Goal: Find specific page/section: Find specific page/section

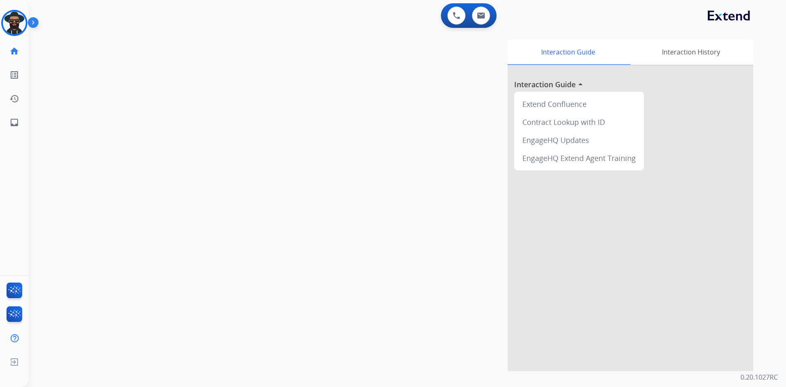
click at [34, 22] on img at bounding box center [35, 24] width 14 height 16
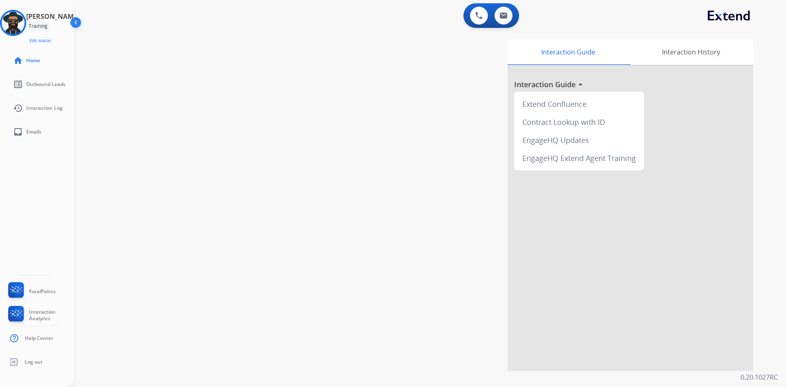
click at [49, 18] on h3 "Reginald" at bounding box center [52, 16] width 53 height 10
click at [50, 23] on div "Training" at bounding box center [38, 26] width 24 height 10
click at [74, 22] on img at bounding box center [77, 24] width 16 height 16
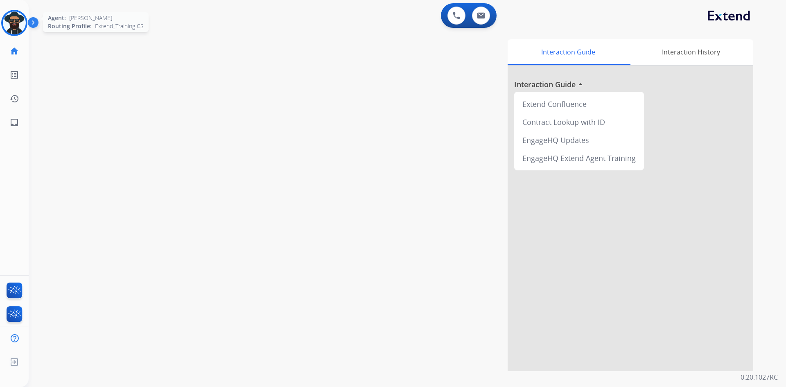
click at [16, 20] on img at bounding box center [14, 22] width 23 height 23
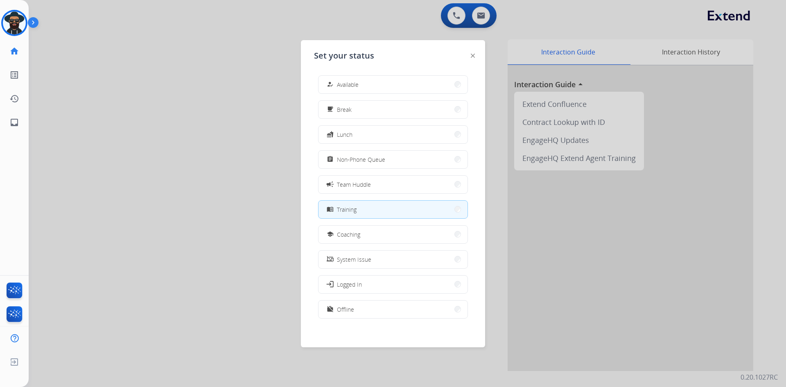
click at [335, 307] on div "work_off" at bounding box center [331, 309] width 12 height 10
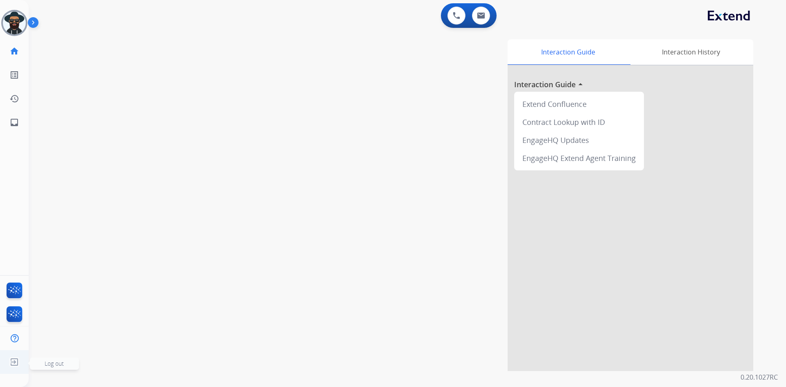
click at [12, 361] on img at bounding box center [14, 362] width 15 height 16
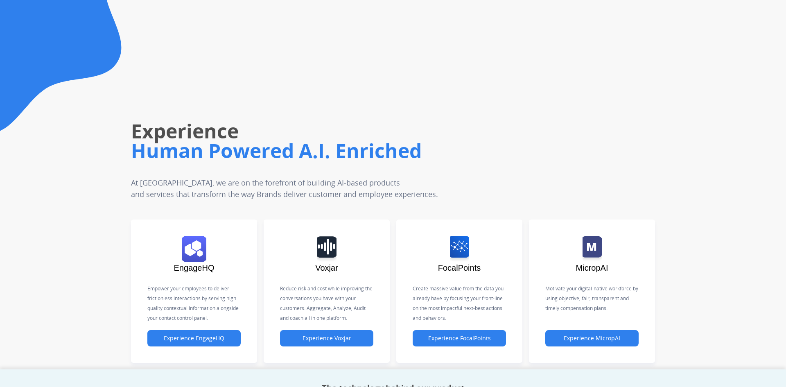
click at [16, 358] on div "EngageHQ Empower your employees to deliver frictionless interactions by serving…" at bounding box center [393, 291] width 786 height 156
